Goal: Transaction & Acquisition: Purchase product/service

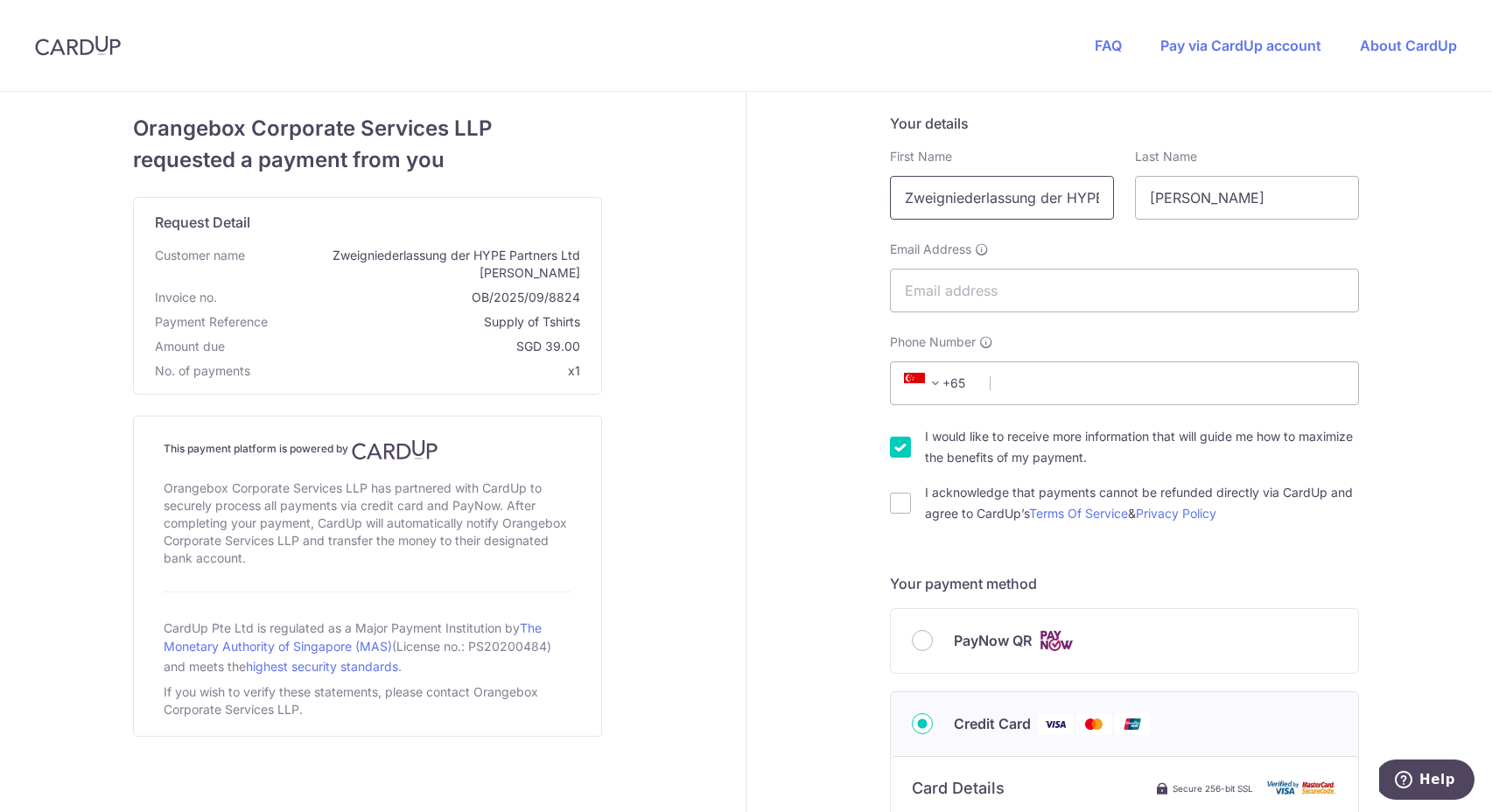
click at [931, 204] on input "Zweigniederlassung der HYPE Partners Ltd" at bounding box center [1002, 197] width 224 height 44
click at [981, 195] on input "Zweigniederlassung der HYPE Partners Ltd" at bounding box center [1002, 197] width 224 height 44
type input "[PERSON_NAME]"
drag, startPoint x: 1275, startPoint y: 200, endPoint x: 1091, endPoint y: 192, distance: 184.2
click at [1092, 192] on div "First Name [PERSON_NAME] Required Last Name [PERSON_NAME]" at bounding box center [1124, 183] width 490 height 72
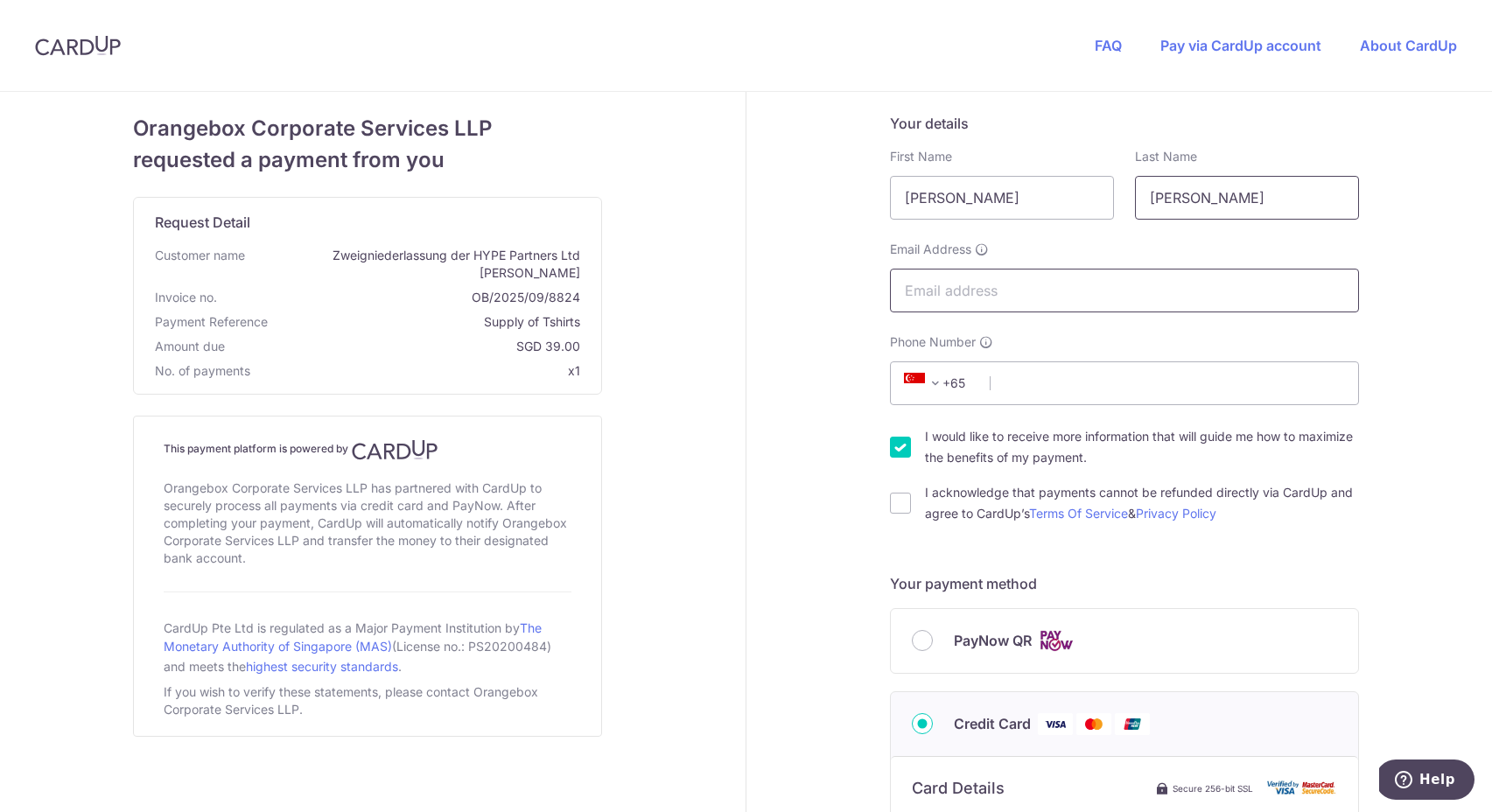
type input "[PERSON_NAME]"
click at [968, 277] on input "Email Address" at bounding box center [1124, 290] width 469 height 44
type input "[PERSON_NAME][EMAIL_ADDRESS][PERSON_NAME][DOMAIN_NAME]"
type input "7548812375"
select select "GB"
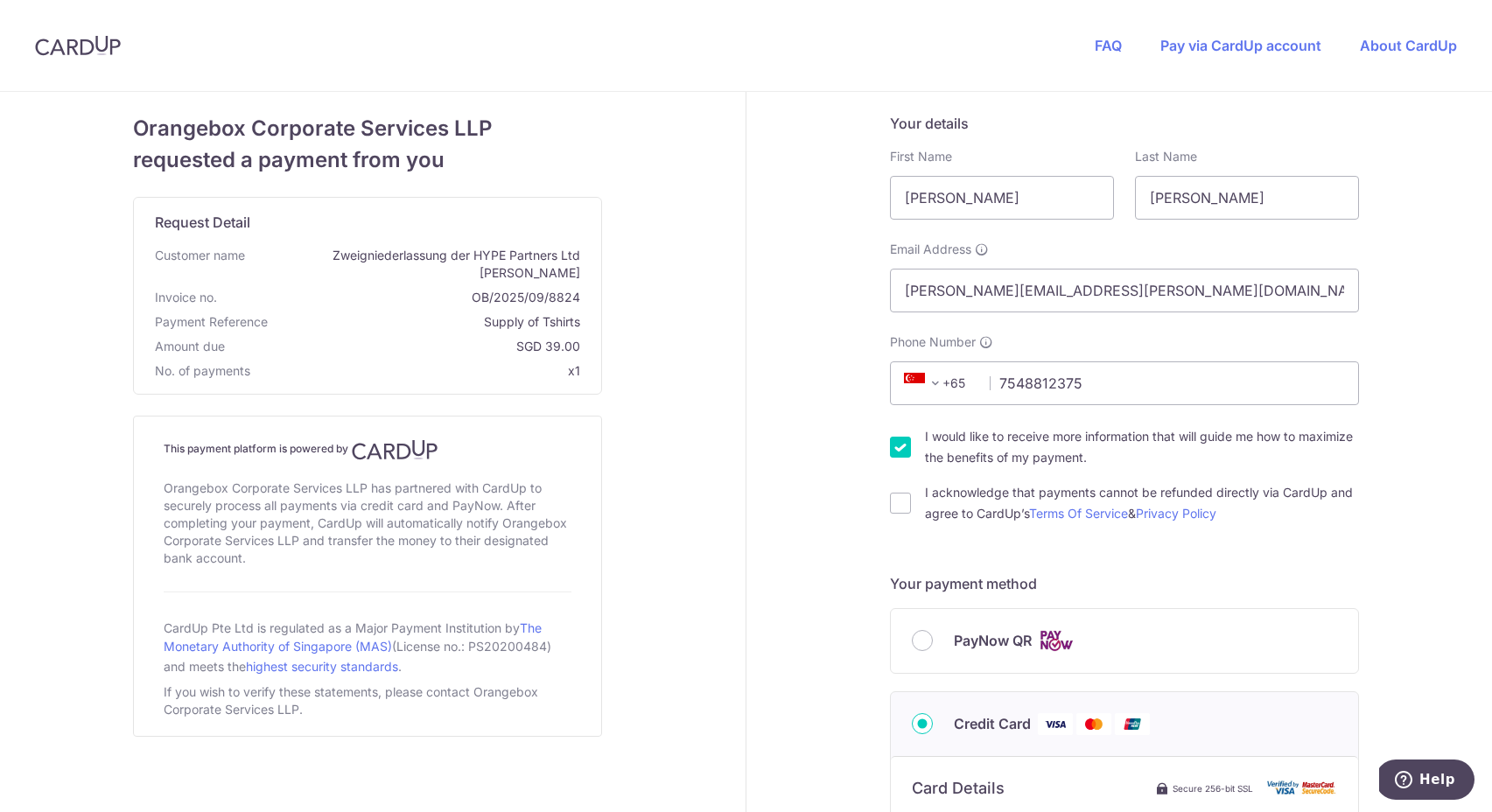
type input "SE23 3RY"
type input "[STREET_ADDRESS], [STREET_ADDRESS]"
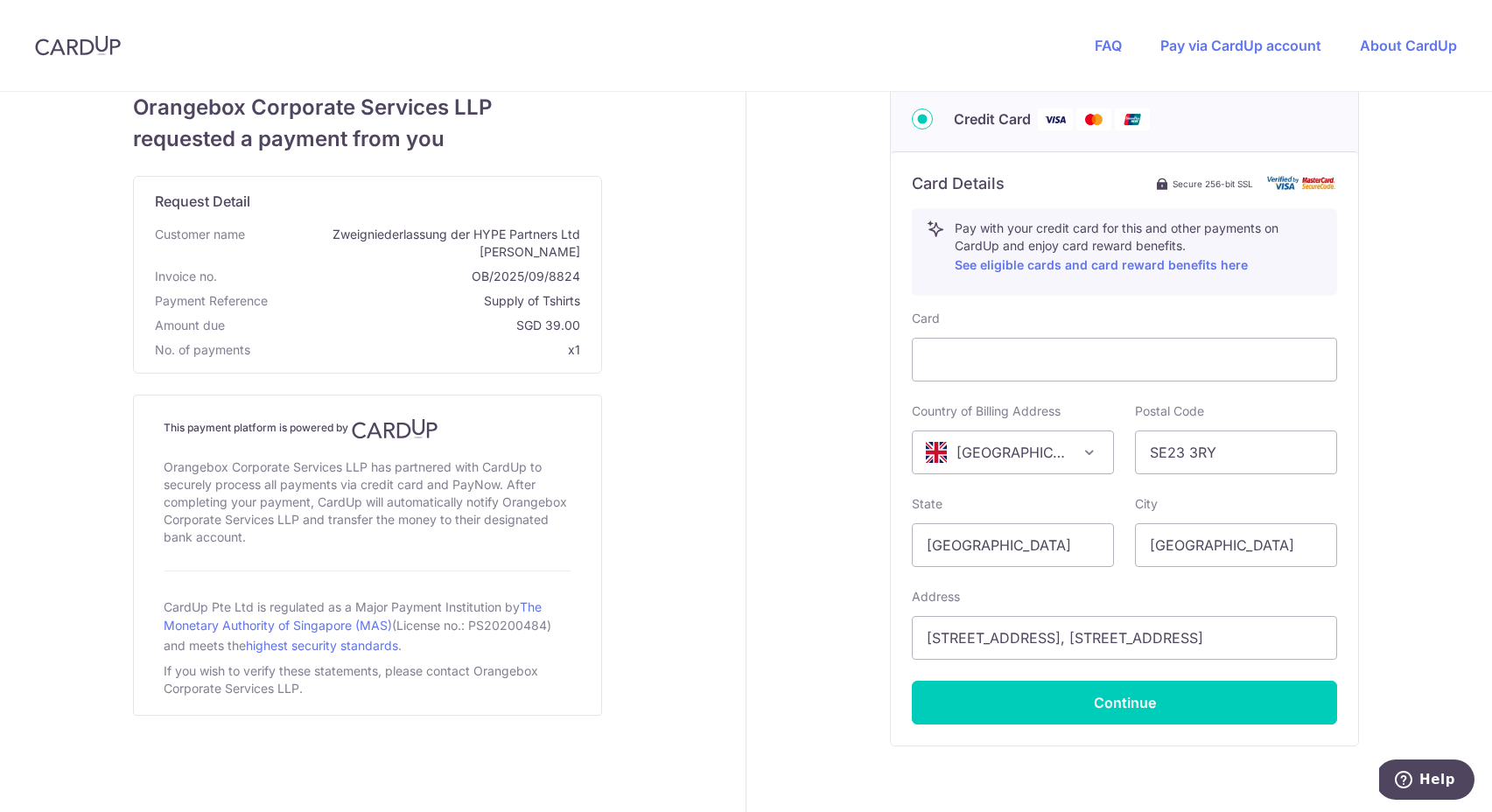
click at [836, 325] on div "Your details First Name [PERSON_NAME] Last Name [PERSON_NAME] Email Address [PE…" at bounding box center [1124, 191] width 756 height 1408
drag, startPoint x: 1019, startPoint y: 546, endPoint x: 859, endPoint y: 539, distance: 160.2
click at [859, 539] on div "Your details First Name [PERSON_NAME] Last Name [PERSON_NAME] Email Address [PE…" at bounding box center [1124, 191] width 756 height 1408
type input "[GEOGRAPHIC_DATA]"
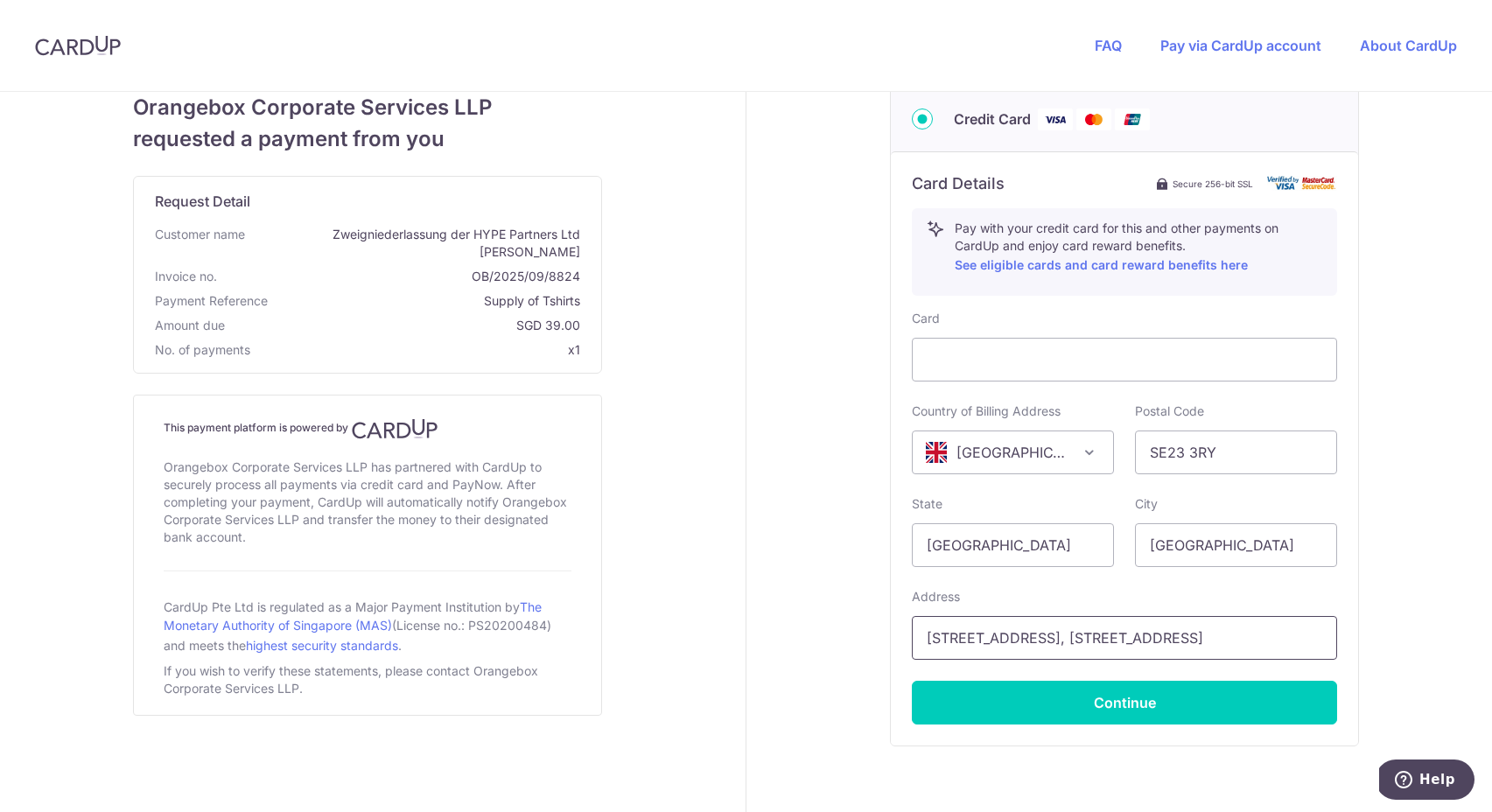
drag, startPoint x: 924, startPoint y: 634, endPoint x: 892, endPoint y: 634, distance: 32.0
click at [892, 634] on div "Card Details Secure 256-bit SSL Pay with your credit card for this and other pa…" at bounding box center [1124, 448] width 467 height 594
type input "5 [GEOGRAPHIC_DATA], [STREET_ADDRESS]"
click at [782, 626] on div "Your details First Name [PERSON_NAME] Last Name [PERSON_NAME] Email Address [PE…" at bounding box center [1124, 191] width 756 height 1408
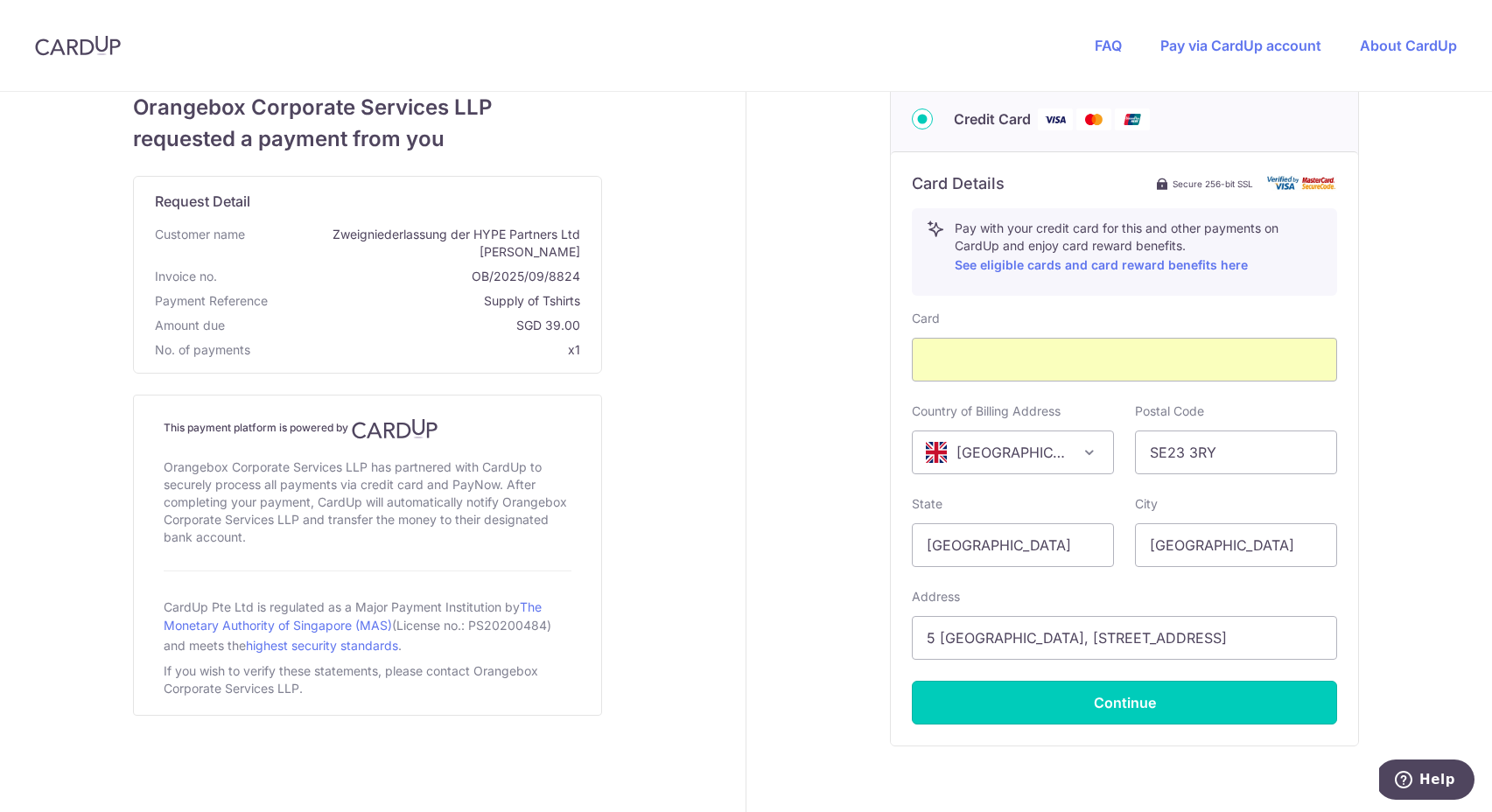
click at [1111, 699] on button "Continue" at bounding box center [1125, 701] width 425 height 44
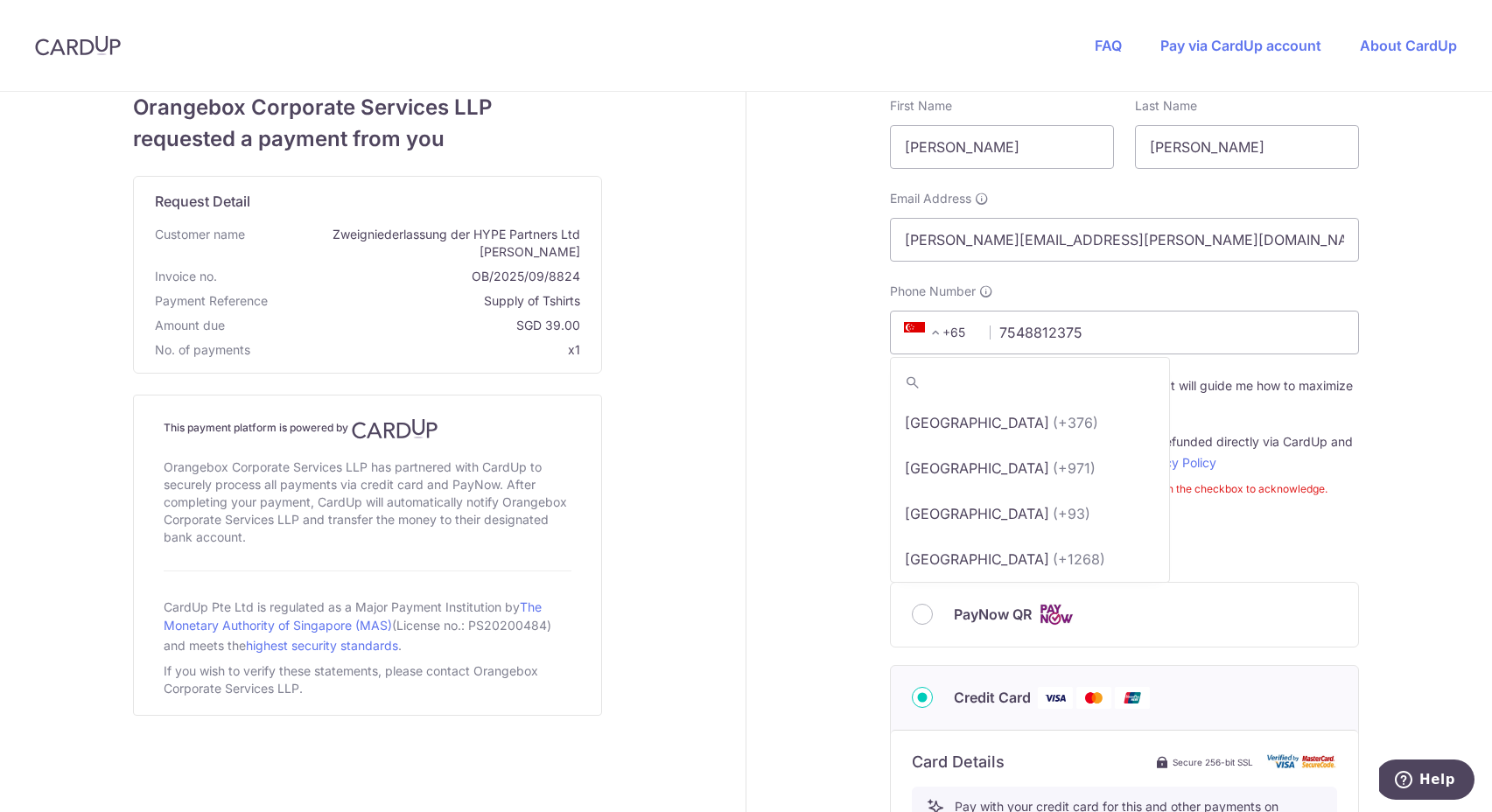
click at [959, 331] on span "+65" at bounding box center [938, 333] width 79 height 21
type input "44"
drag, startPoint x: 944, startPoint y: 544, endPoint x: 894, endPoint y: 532, distance: 51.4
select select "81"
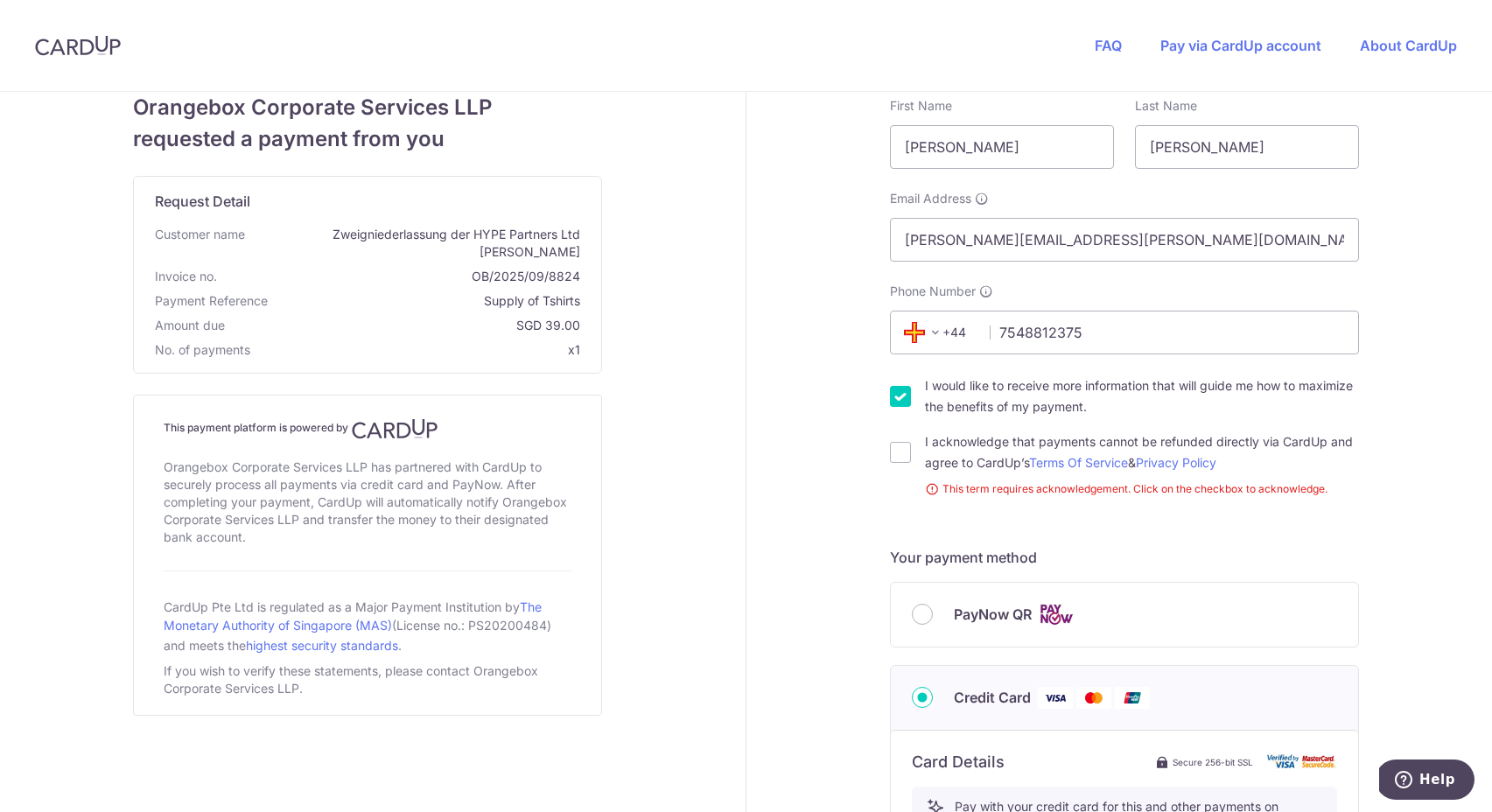
click at [902, 394] on input "I would like to receive more information that will guide me how to maximize the…" at bounding box center [901, 397] width 21 height 21
checkbox input "false"
click at [896, 447] on input "I acknowledge that payments cannot be refunded directly via CardUp and agree to…" at bounding box center [901, 452] width 21 height 21
checkbox input "true"
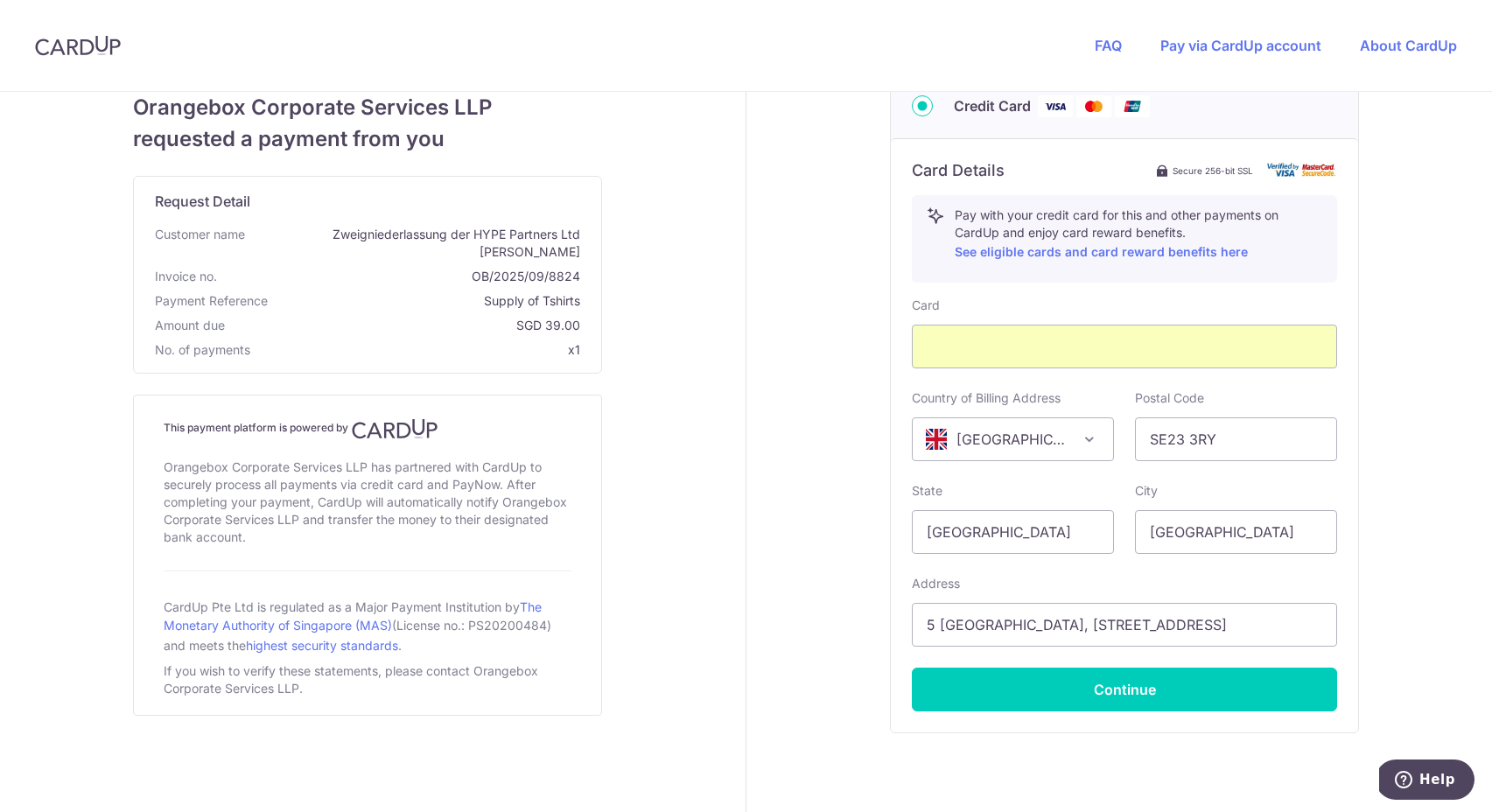
scroll to position [687, 0]
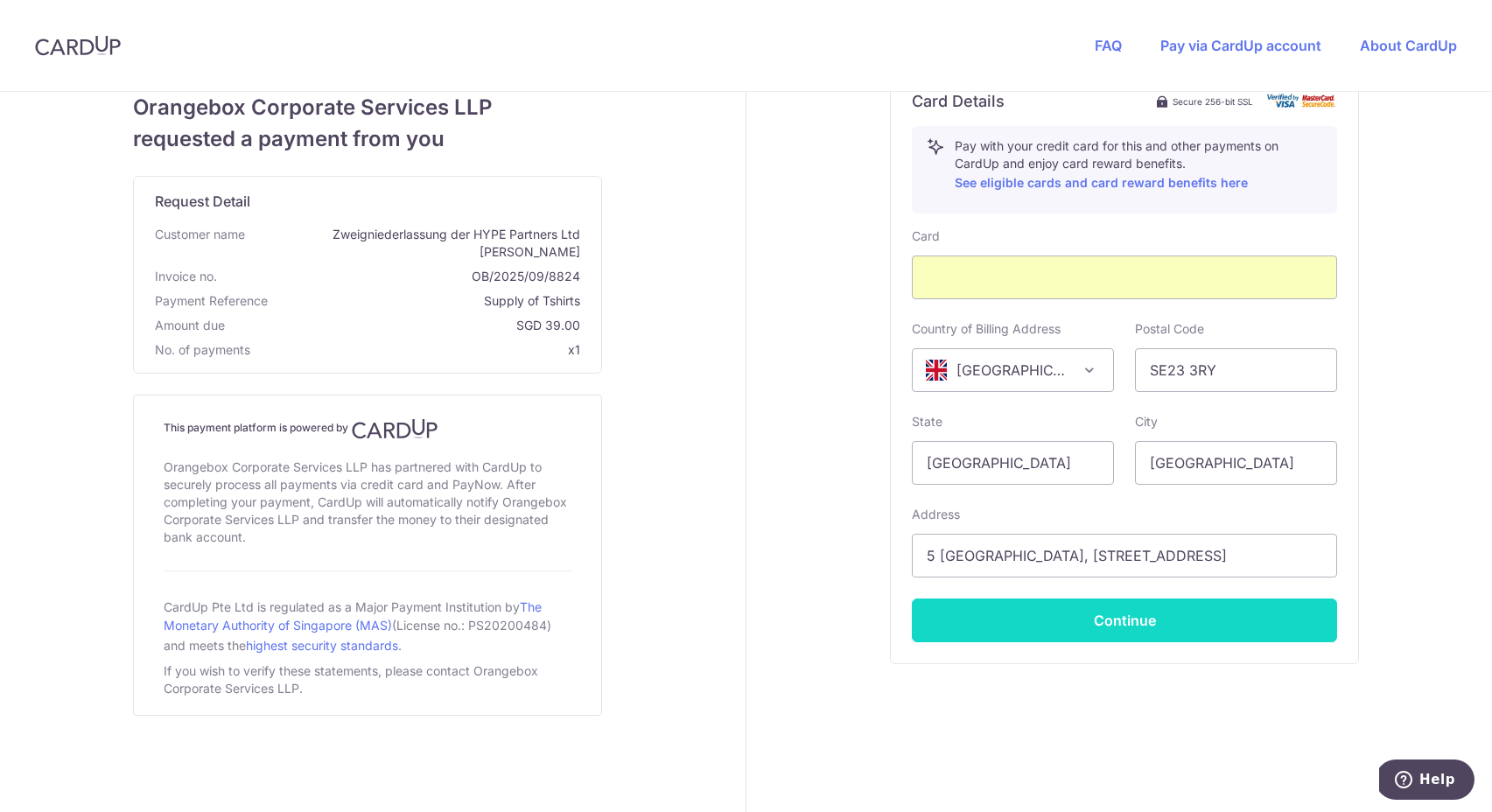
click at [1100, 618] on button "Continue" at bounding box center [1125, 620] width 425 height 44
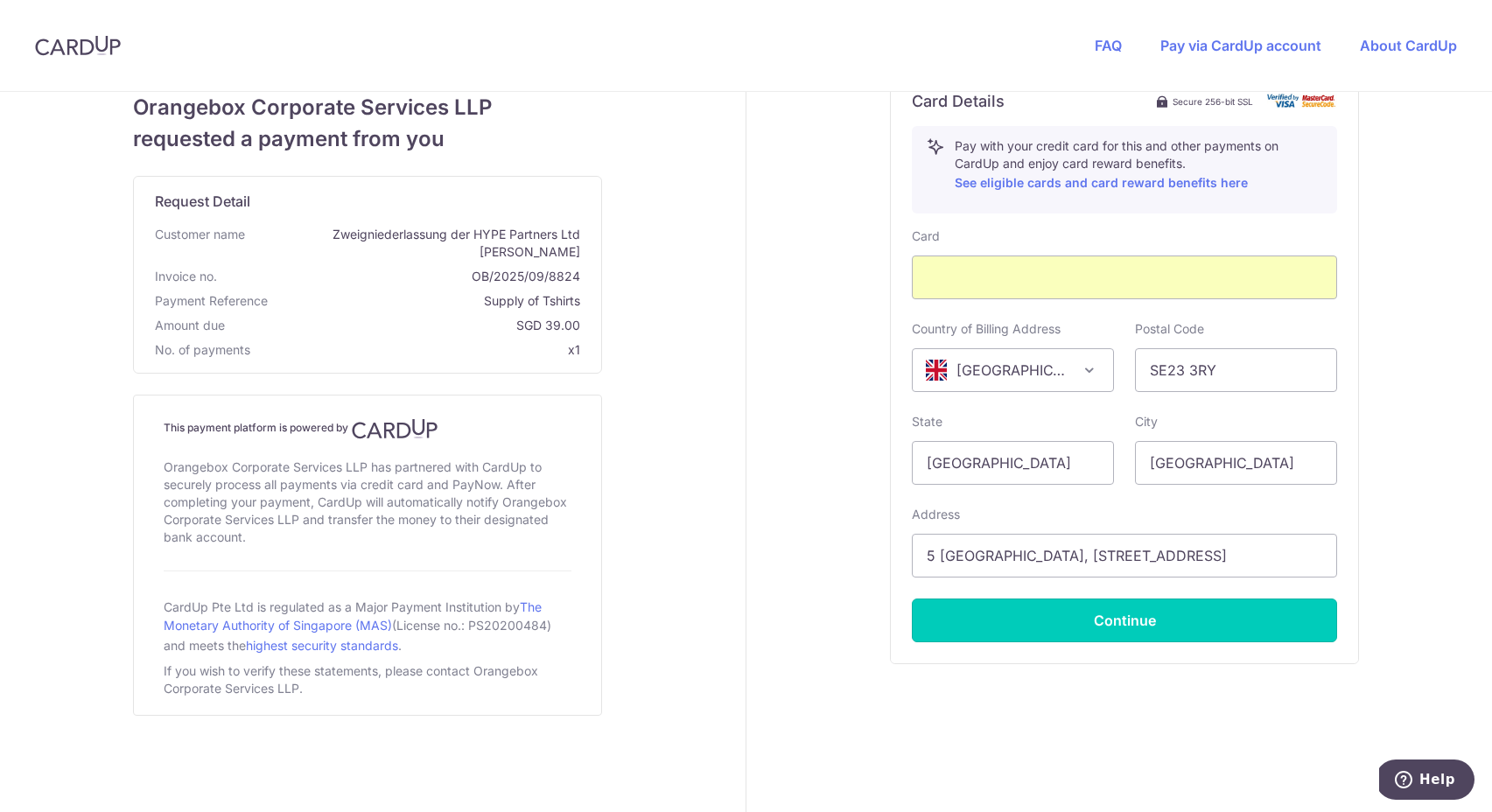
type input "**** 8530"
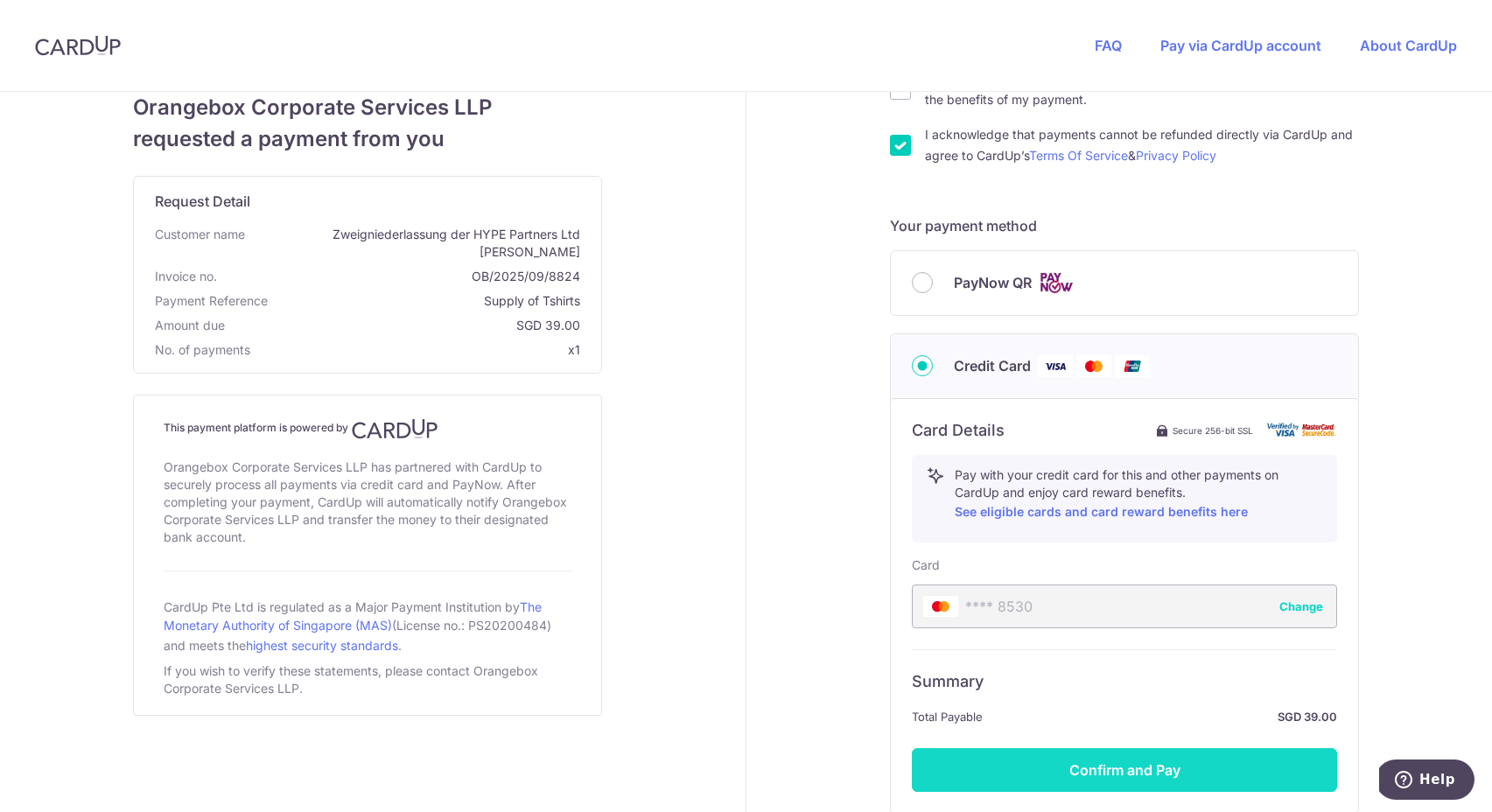
click at [1111, 773] on button "Confirm and Pay" at bounding box center [1125, 769] width 425 height 44
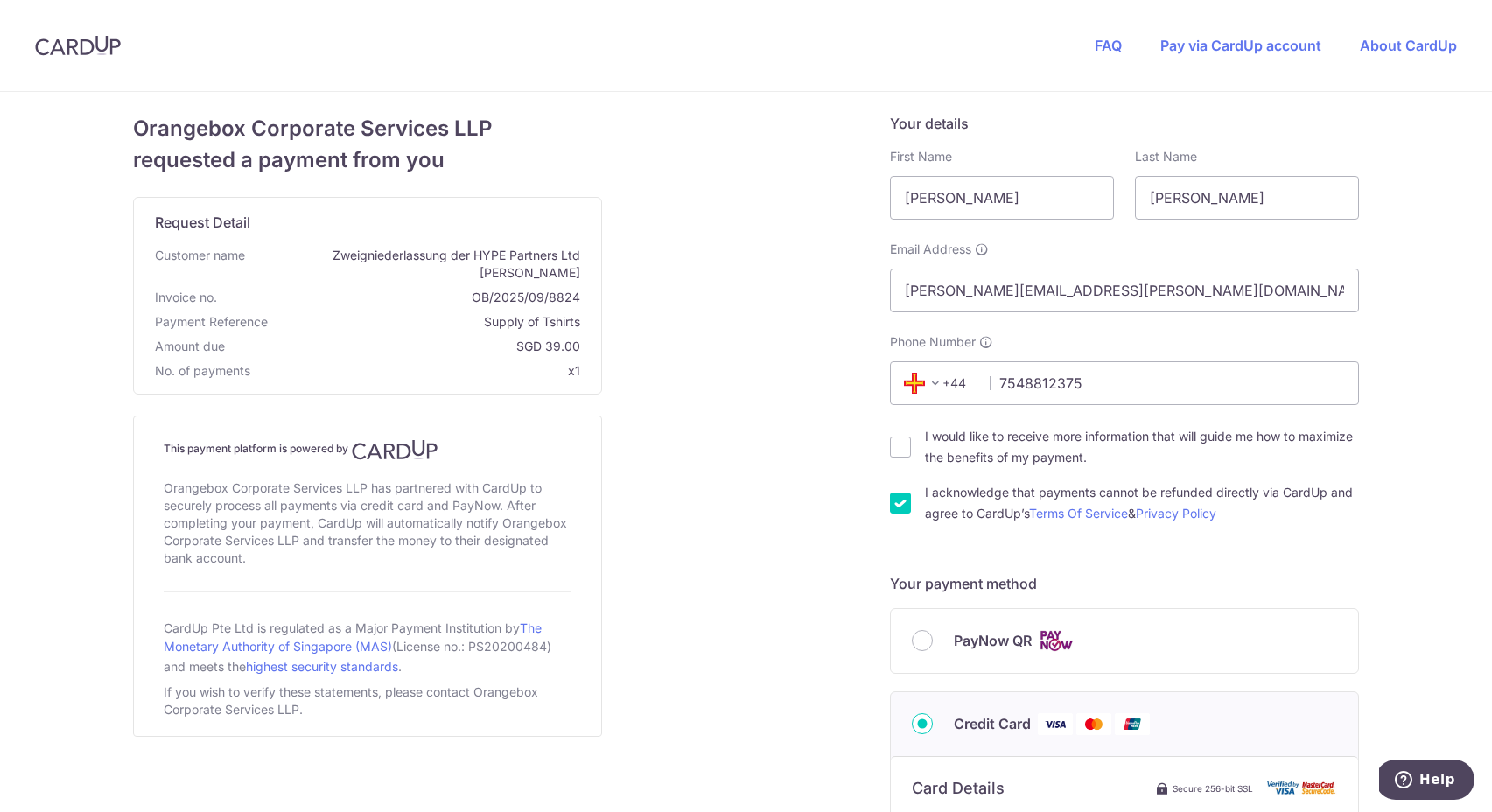
scroll to position [507, 0]
